Goal: Find specific page/section: Find specific page/section

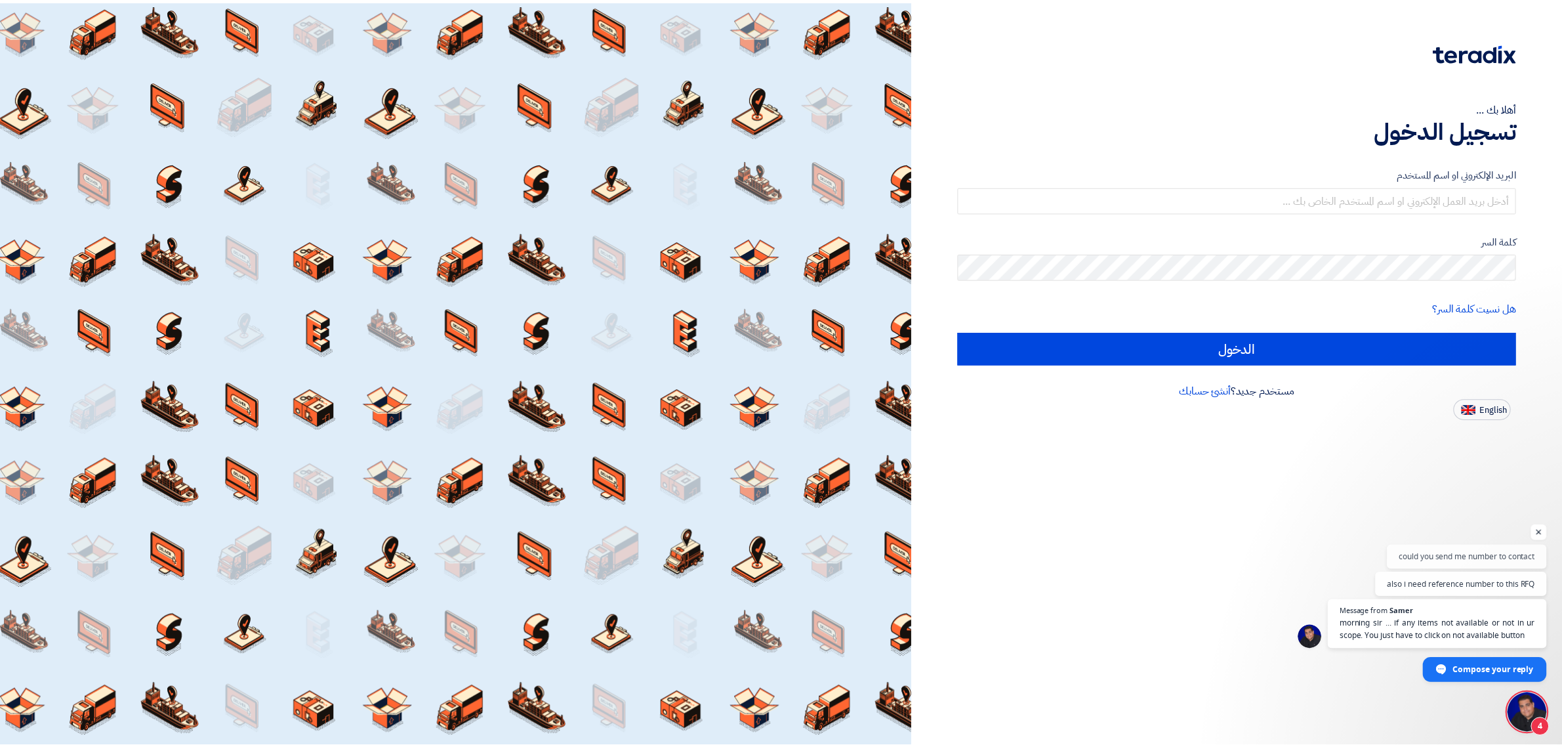
scroll to position [182, 0]
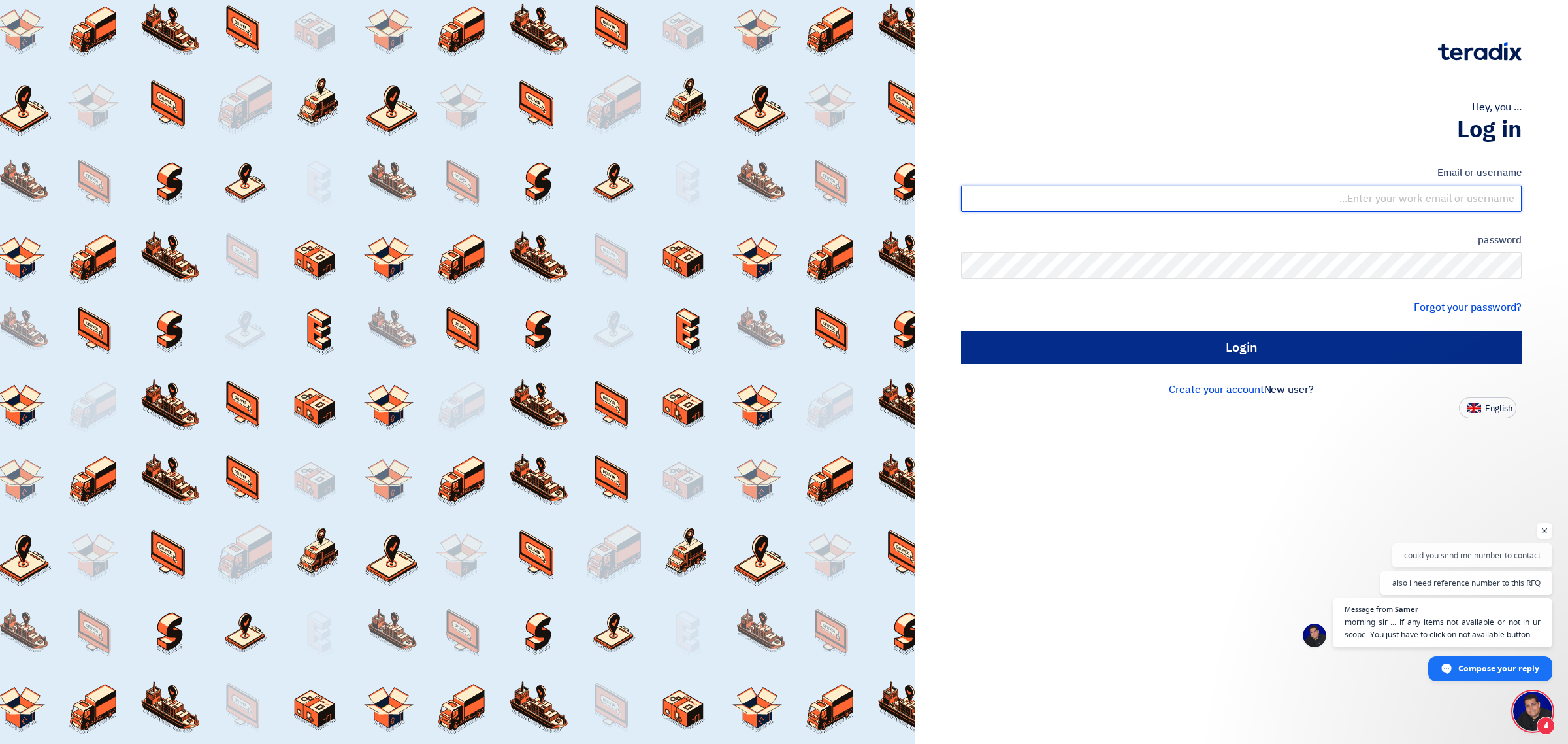
type input "[EMAIL_ADDRESS][DOMAIN_NAME]"
click at [1292, 343] on input "Login" at bounding box center [1240, 347] width 560 height 33
type input "Sign in"
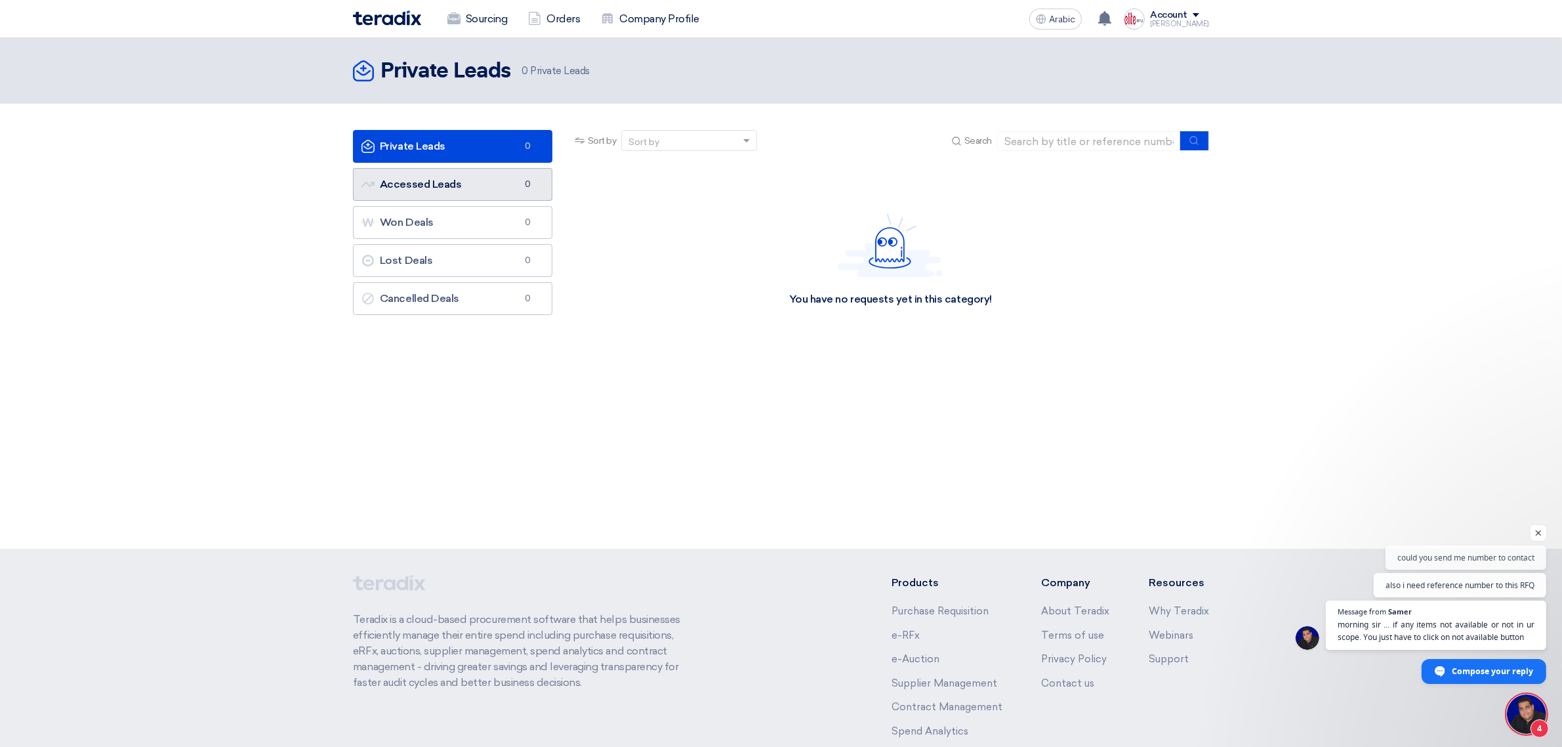
click at [470, 182] on link "Accessed Leads Accessed Leads 0" at bounding box center [452, 184] width 199 height 33
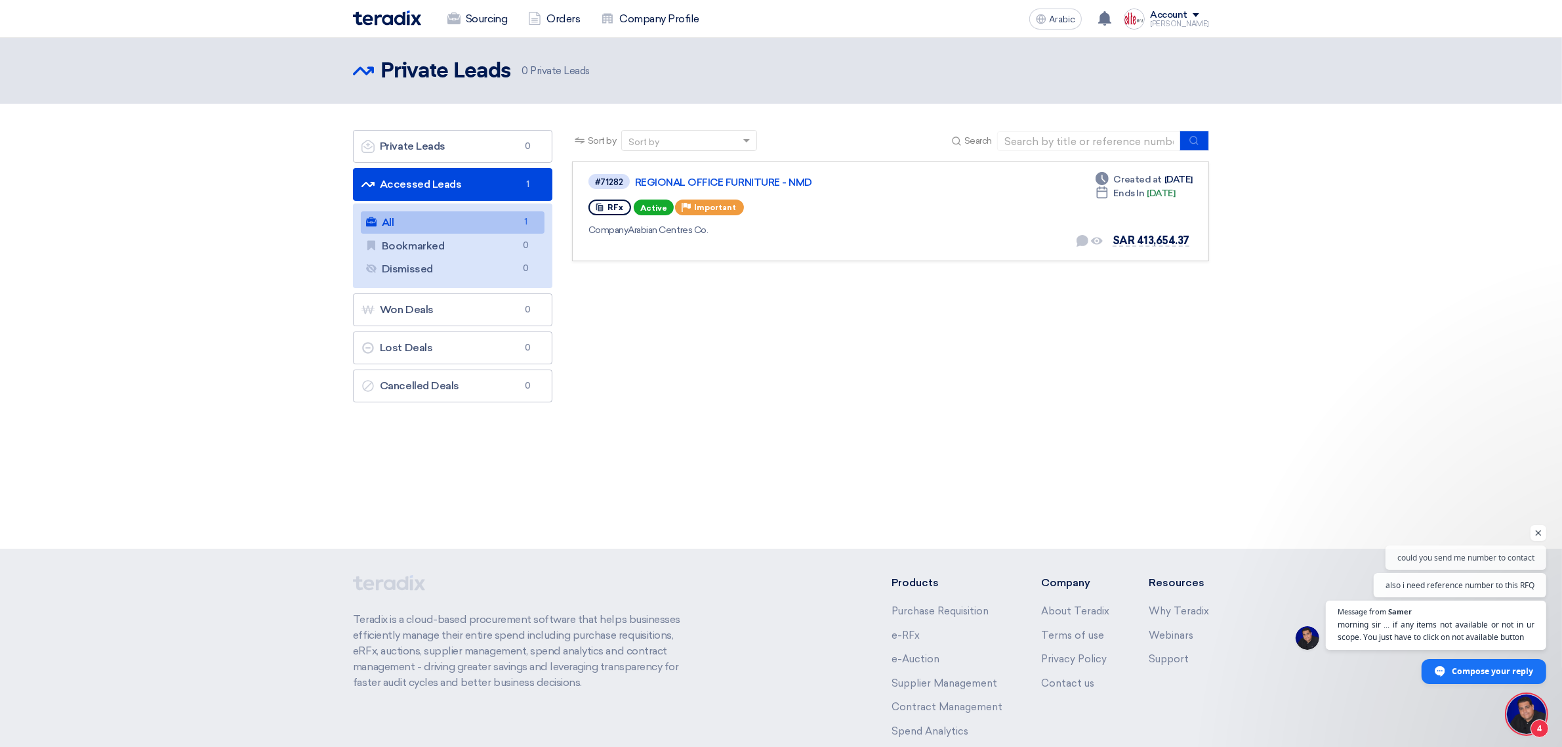
click at [433, 221] on link "All All 1" at bounding box center [453, 222] width 184 height 22
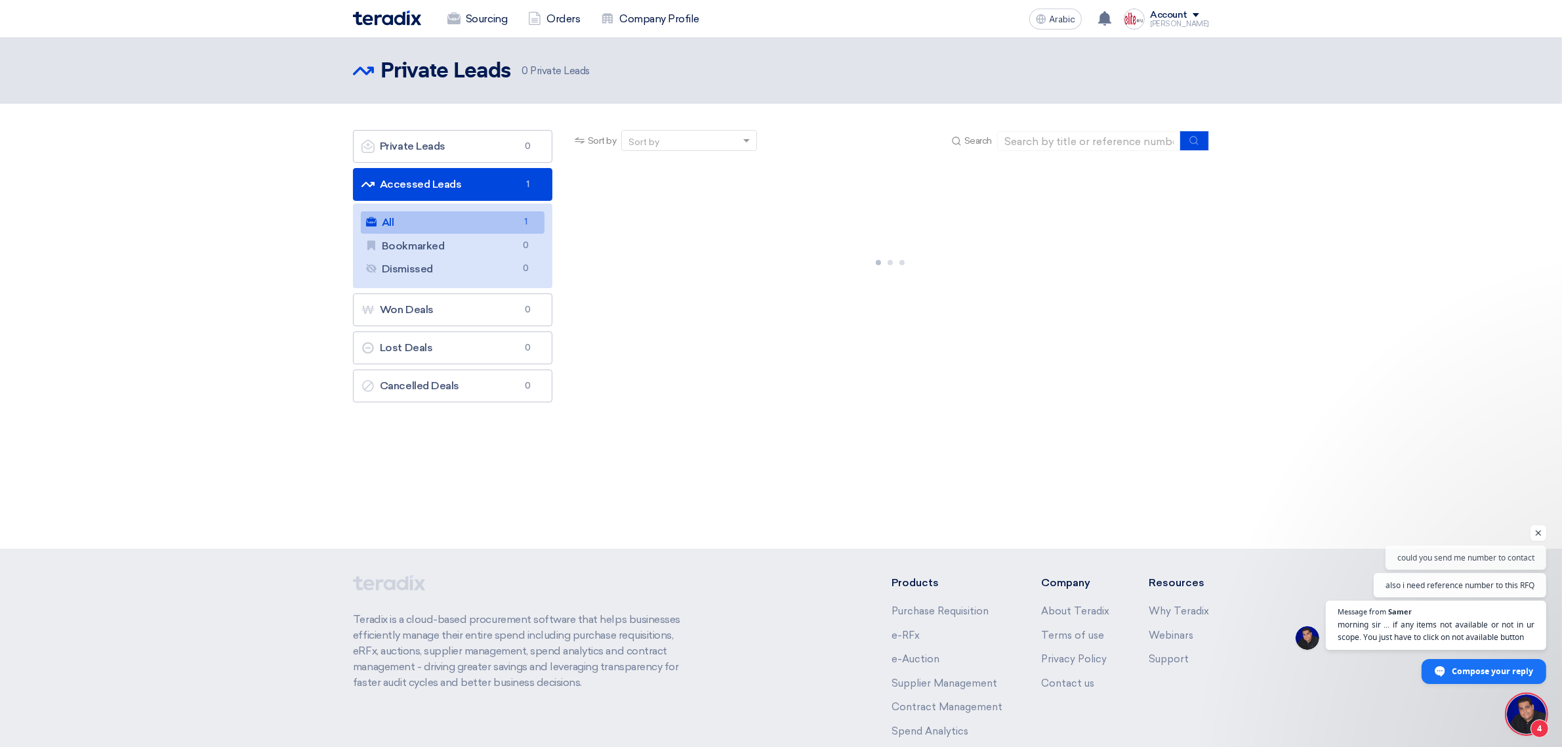
click at [433, 221] on link "All All 1" at bounding box center [453, 222] width 184 height 22
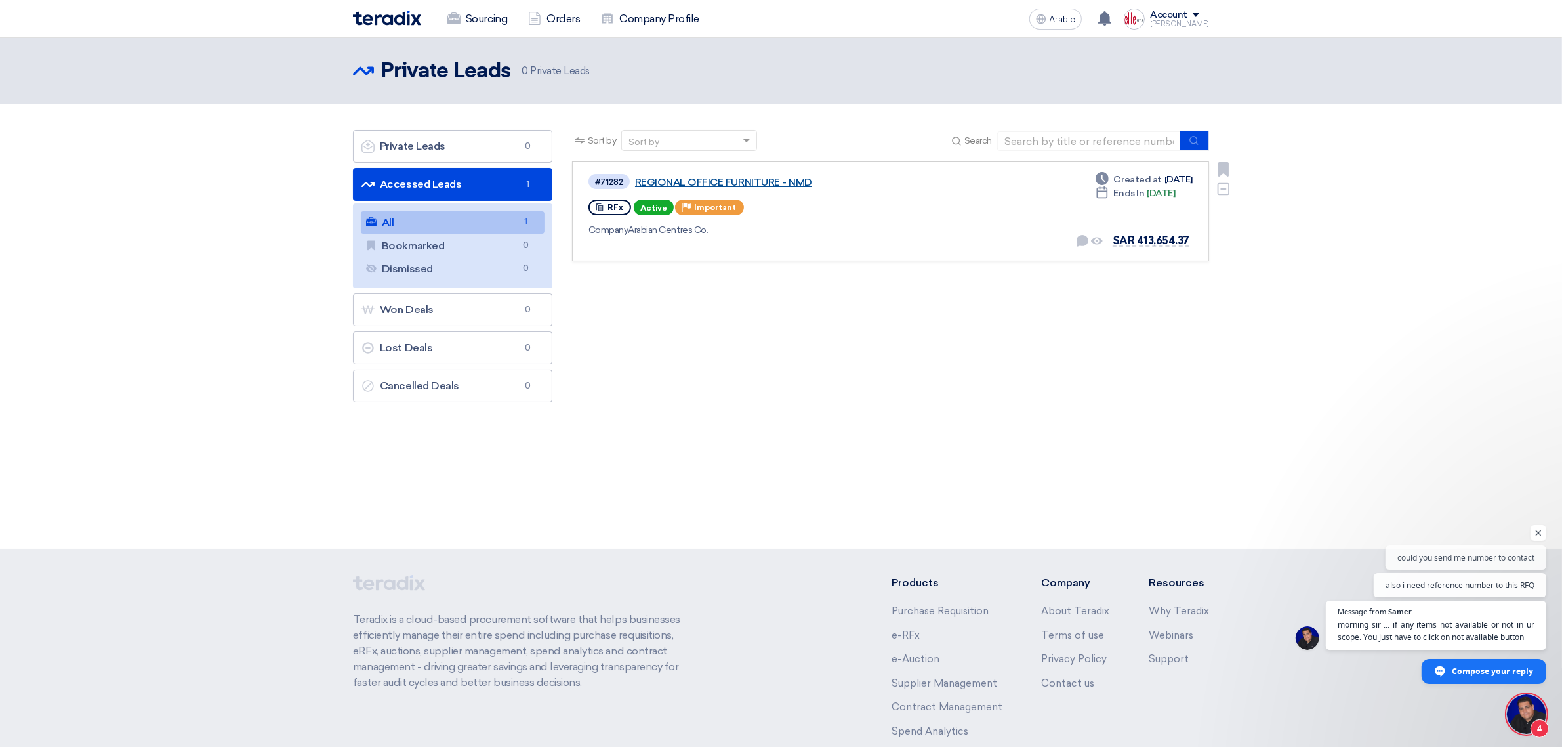
click at [791, 182] on font "REGIONAL OFFICE FURNITURE - NMD" at bounding box center [723, 183] width 177 height 12
